Goal: Navigation & Orientation: Find specific page/section

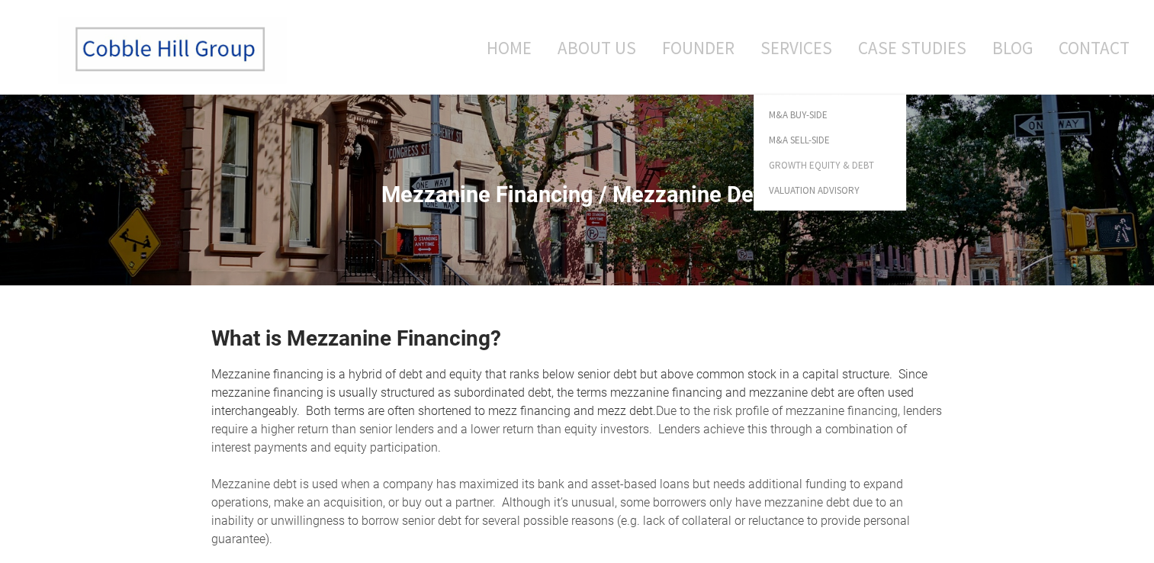
click at [824, 162] on span "Growth Equity & Debt" at bounding box center [830, 165] width 122 height 10
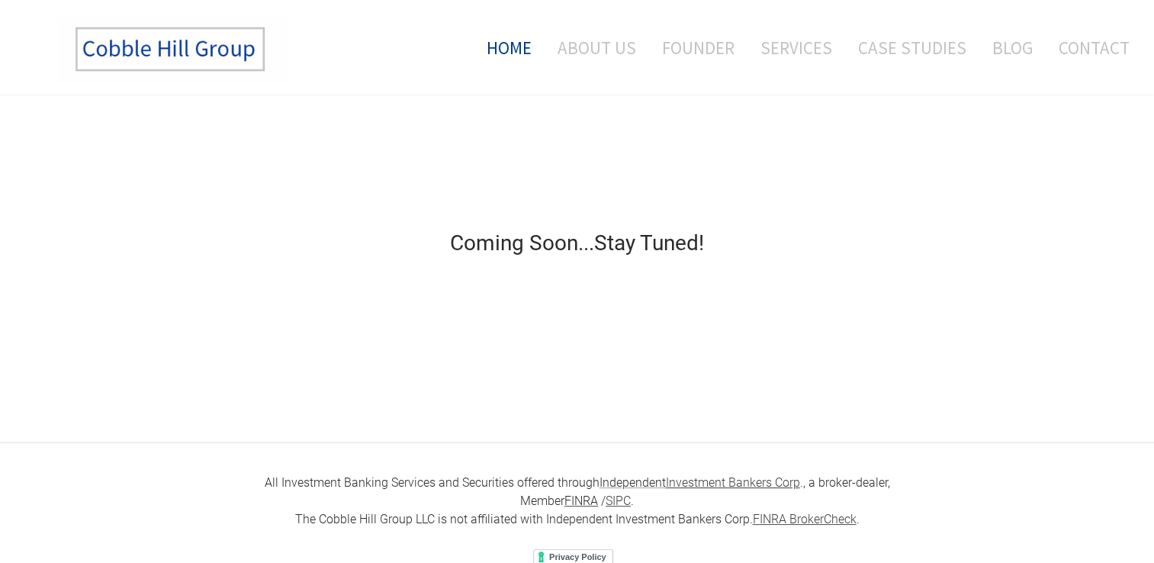
click at [509, 34] on link "Home" at bounding box center [503, 47] width 79 height 63
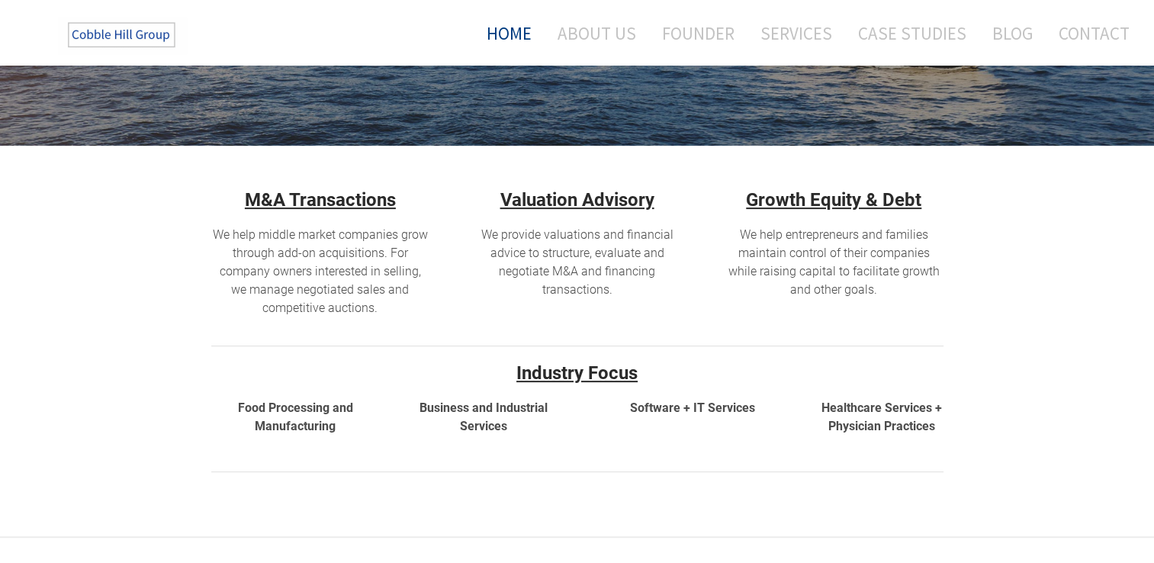
scroll to position [384, 0]
